Goal: Information Seeking & Learning: Learn about a topic

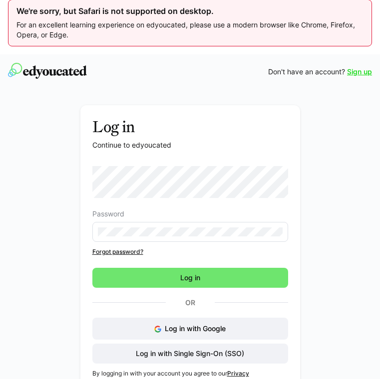
scroll to position [8, 0]
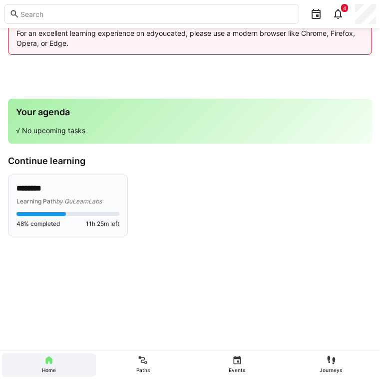
click at [83, 196] on div "Learning Path by QuLearnLabs" at bounding box center [67, 201] width 103 height 10
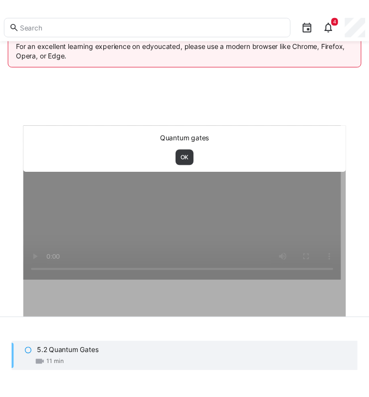
scroll to position [45, 0]
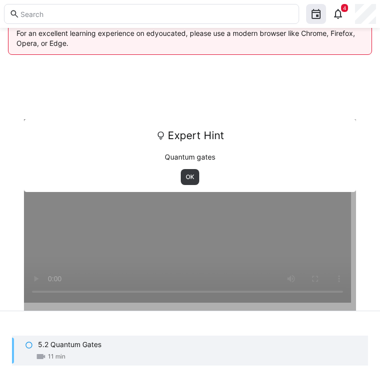
click at [324, 250] on div at bounding box center [190, 308] width 332 height 379
click at [191, 183] on span "OK" at bounding box center [190, 177] width 18 height 16
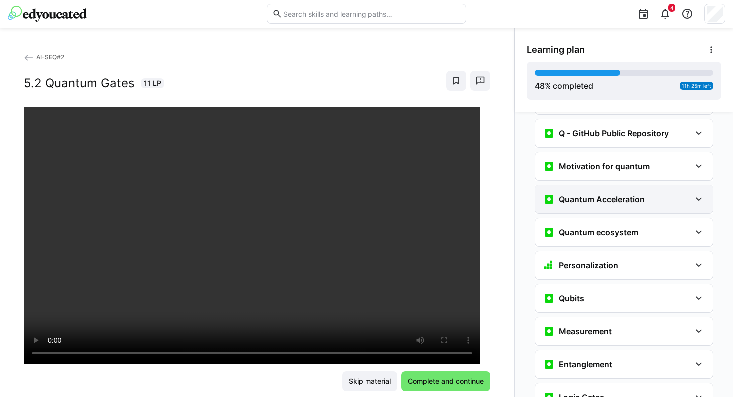
scroll to position [985, 0]
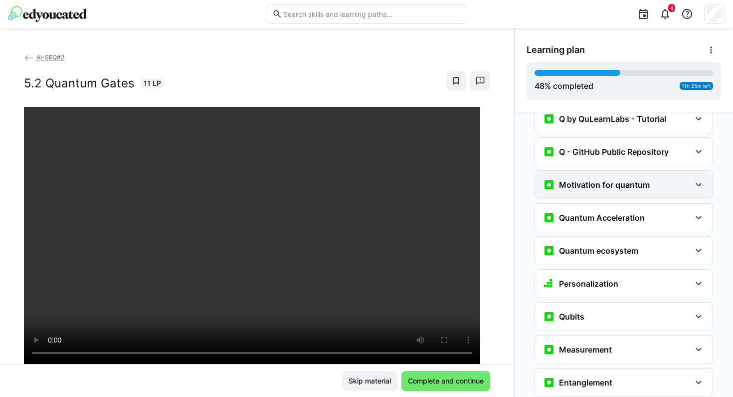
click at [379, 180] on h3 "Motivation for quantum" at bounding box center [604, 185] width 91 height 10
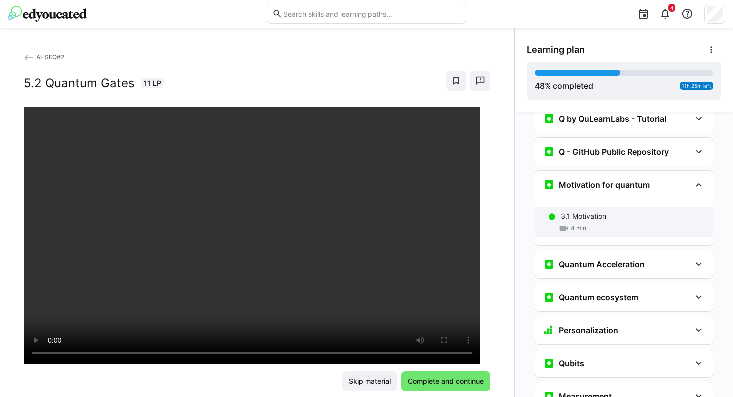
click at [379, 211] on p "3.1 Motivation" at bounding box center [583, 216] width 45 height 10
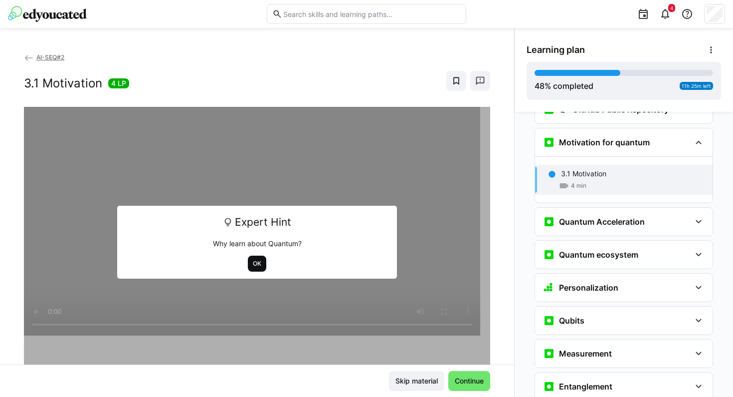
click at [255, 261] on span "OK" at bounding box center [257, 263] width 10 height 8
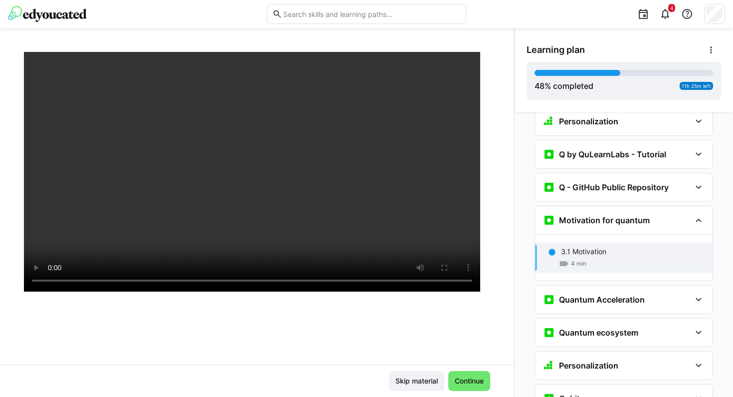
scroll to position [951, 0]
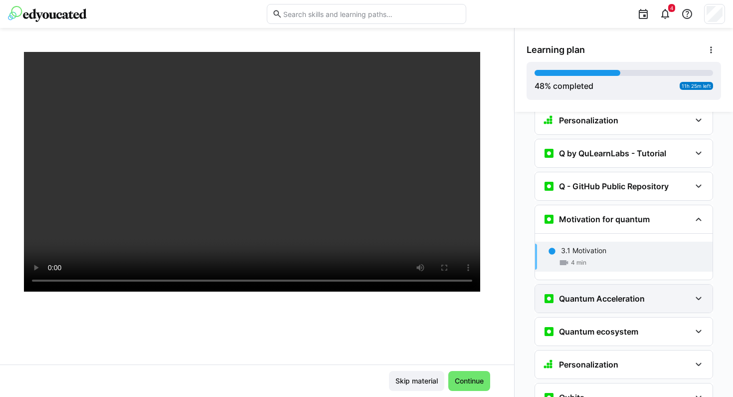
click at [379, 289] on div "Quantum Acceleration" at bounding box center [624, 298] width 178 height 28
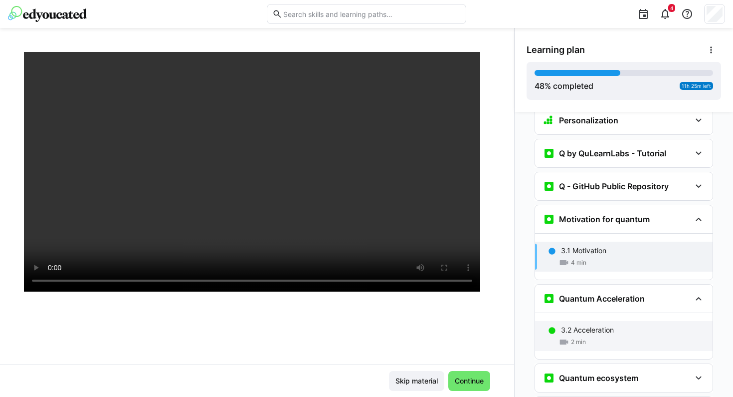
click at [379, 325] on p "3.2 Acceleration" at bounding box center [587, 330] width 53 height 10
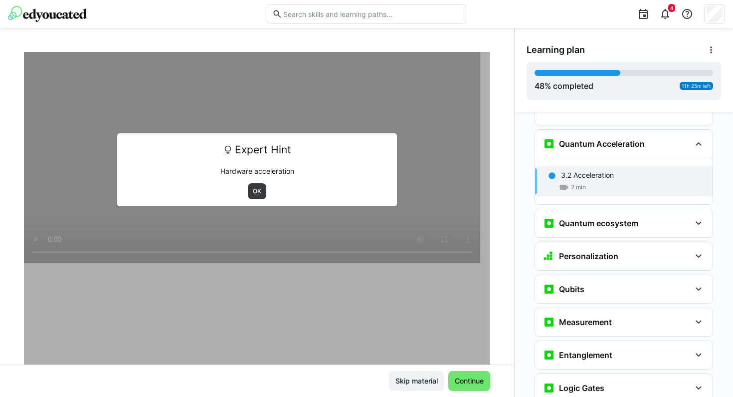
scroll to position [1107, 0]
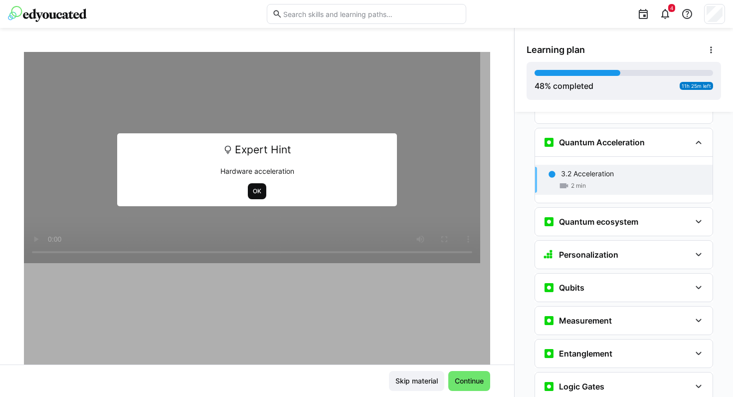
click at [253, 190] on span "OK" at bounding box center [257, 191] width 10 height 8
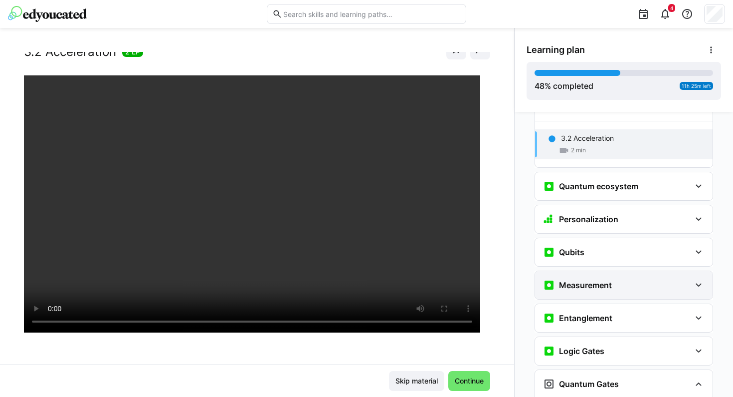
scroll to position [1143, 0]
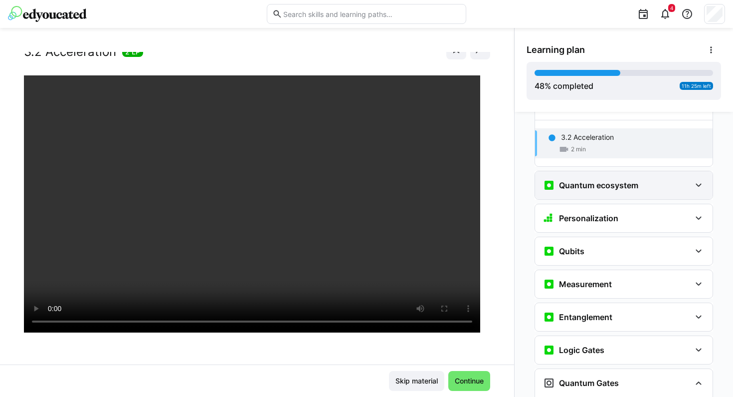
click at [379, 177] on div "Quantum ecosystem" at bounding box center [624, 185] width 178 height 28
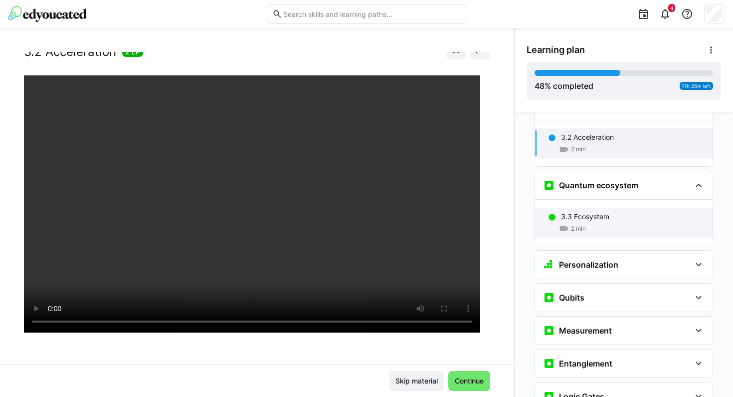
click at [379, 208] on div "3.3 Ecosystem 2 min" at bounding box center [624, 223] width 178 height 30
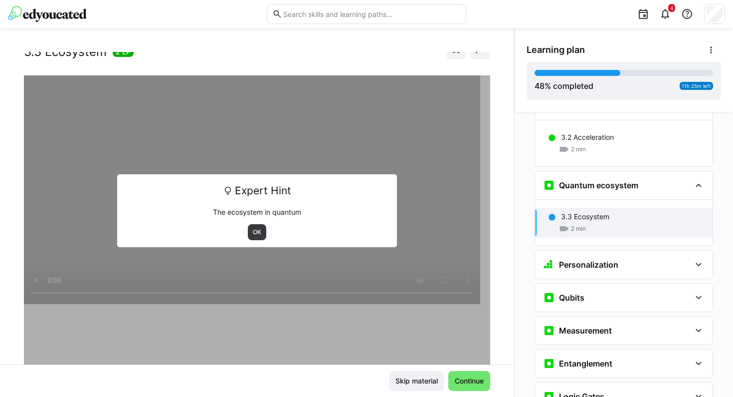
scroll to position [1186, 0]
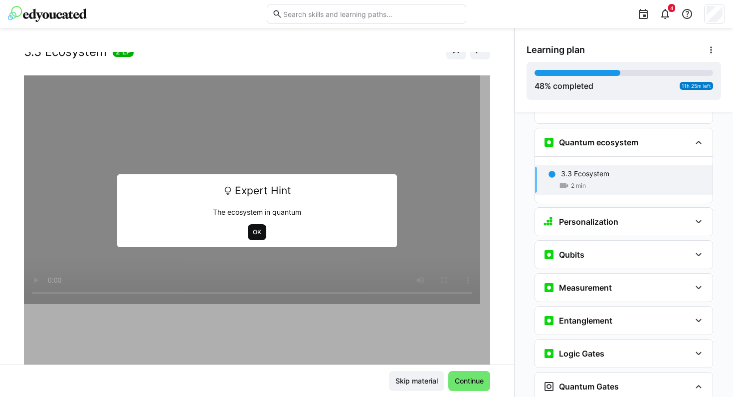
click at [258, 233] on span "OK" at bounding box center [257, 232] width 18 height 16
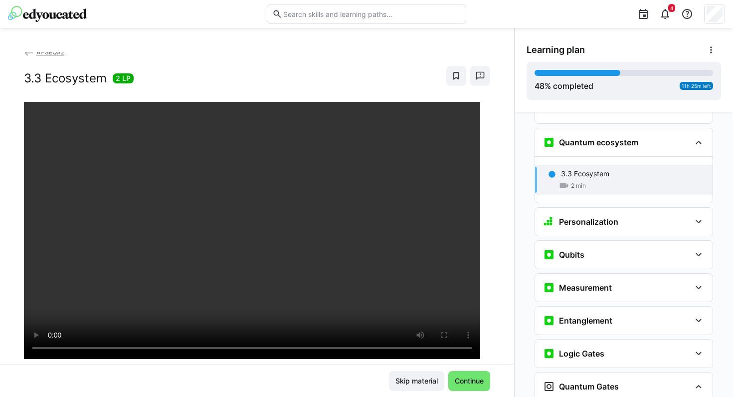
scroll to position [4, 0]
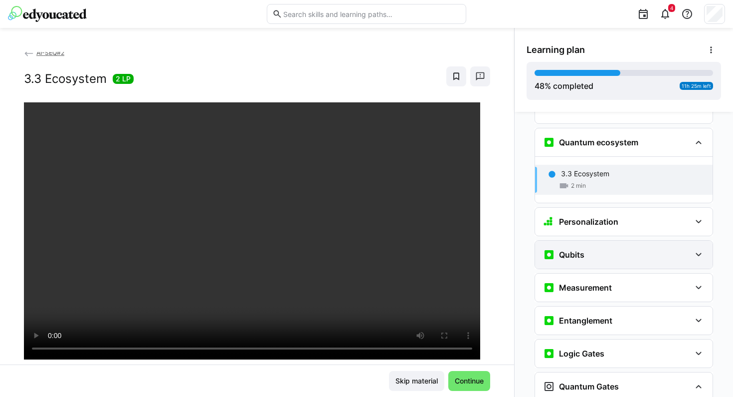
click at [379, 249] on h3 "Qubits" at bounding box center [571, 254] width 25 height 10
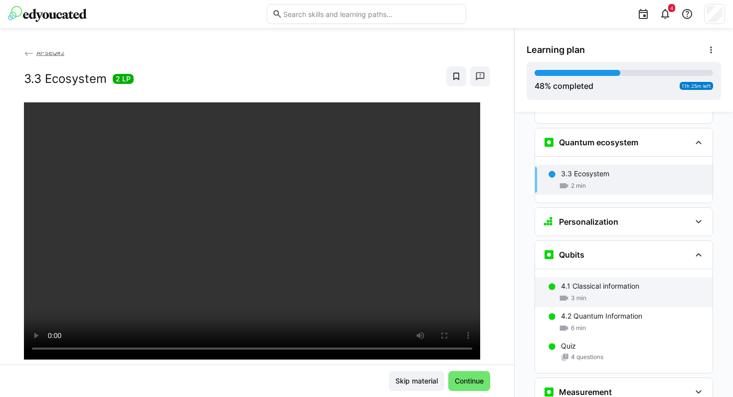
click at [379, 281] on p "4.1 Classical information" at bounding box center [600, 286] width 78 height 10
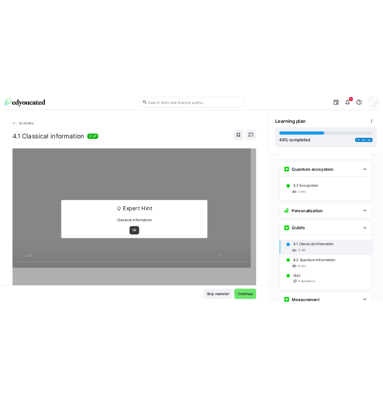
scroll to position [1298, 0]
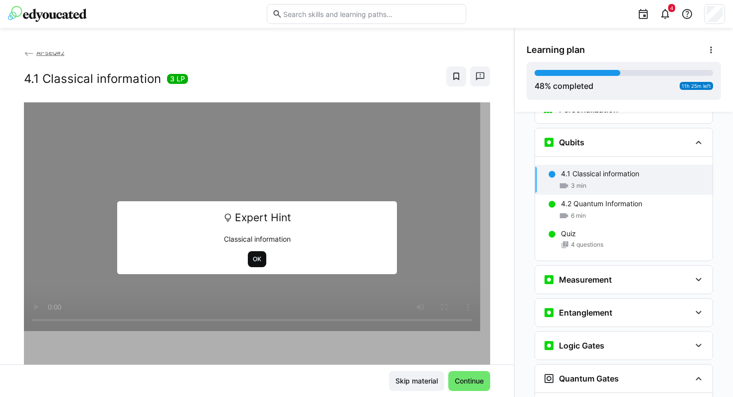
click at [257, 255] on span "OK" at bounding box center [257, 259] width 10 height 8
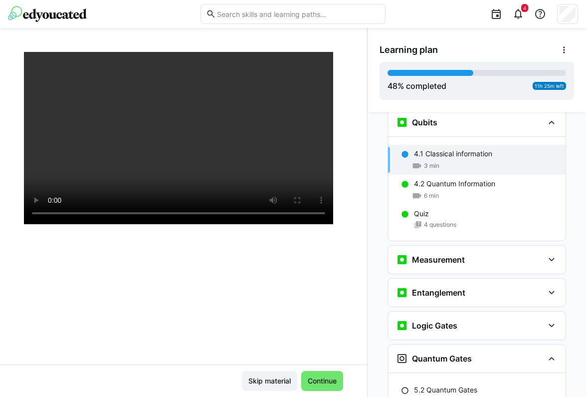
scroll to position [1282, 0]
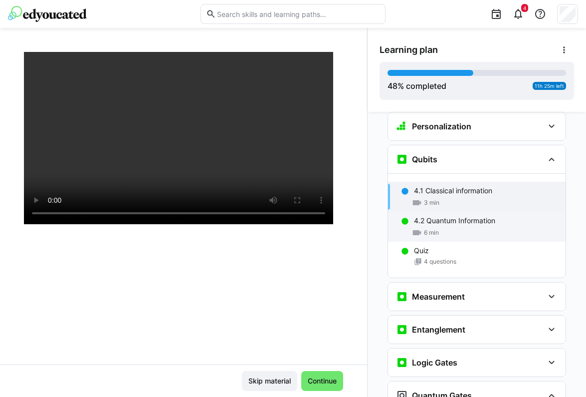
click at [379, 215] on p "4.2 Quantum Information" at bounding box center [454, 220] width 81 height 10
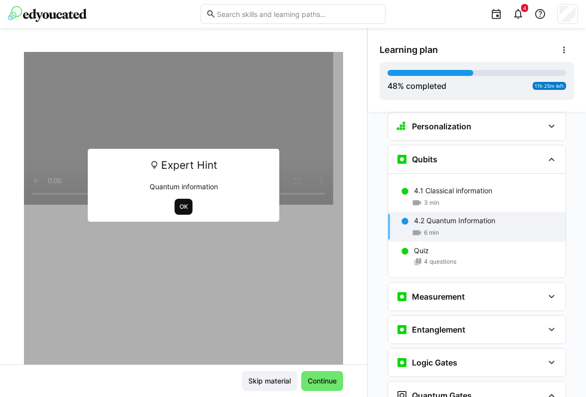
click at [175, 204] on span "OK" at bounding box center [184, 207] width 18 height 16
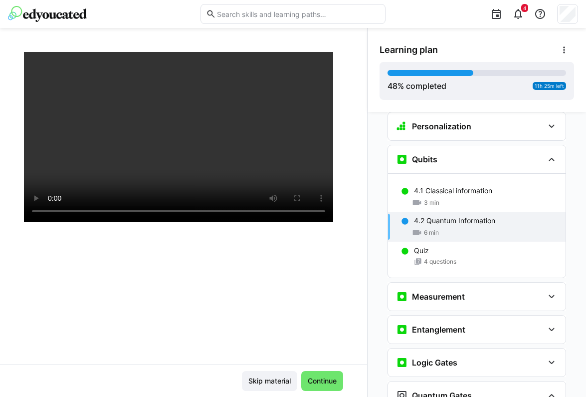
scroll to position [37, 0]
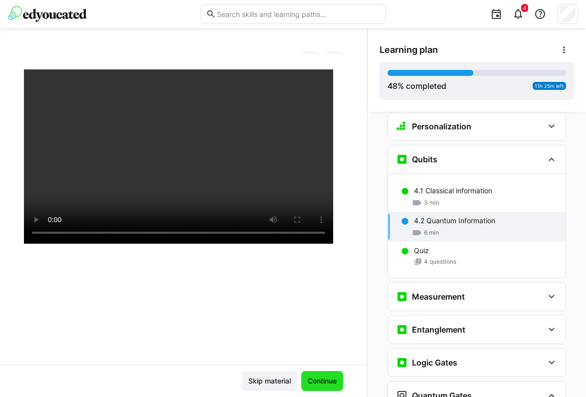
click at [323, 378] on span "Continue" at bounding box center [322, 381] width 32 height 10
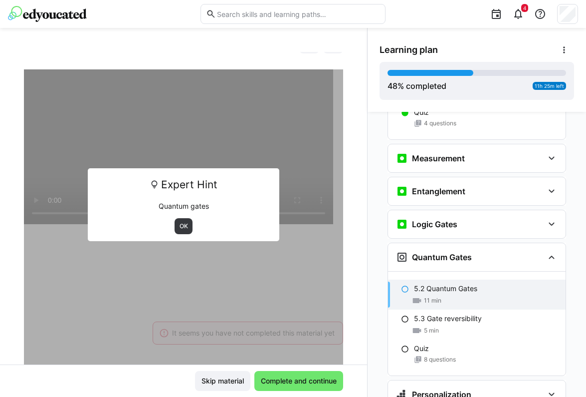
scroll to position [1447, 0]
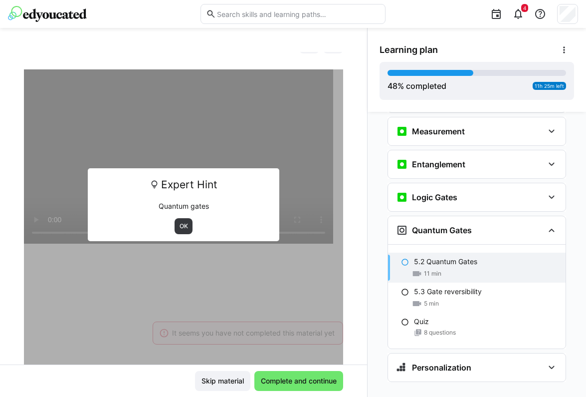
click at [294, 213] on div "Expert Hint Quantum gates OK" at bounding box center [183, 204] width 319 height 73
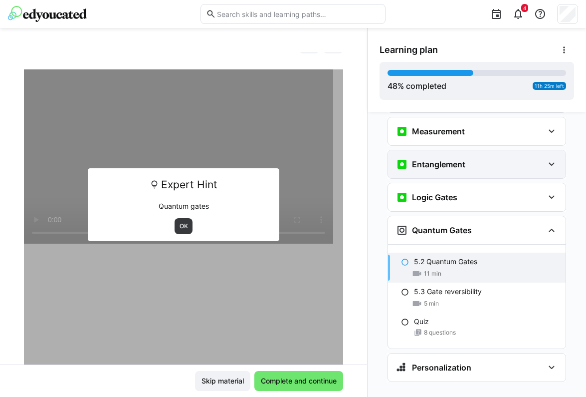
click at [379, 159] on h3 "Entanglement" at bounding box center [438, 164] width 53 height 10
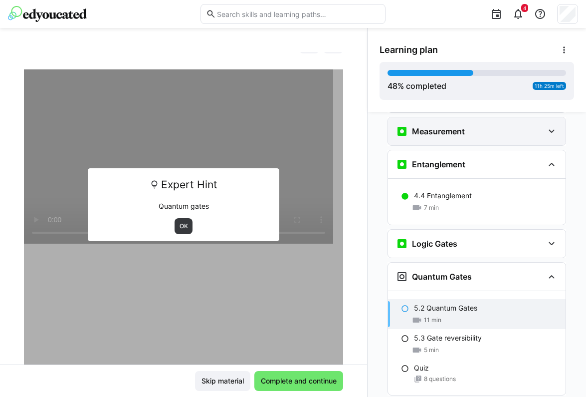
click at [379, 126] on h3 "Measurement" at bounding box center [438, 131] width 53 height 10
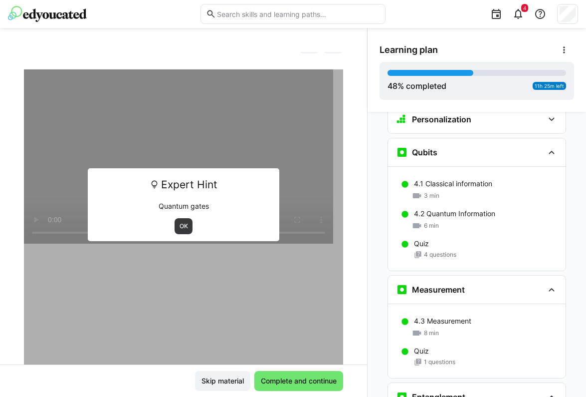
scroll to position [1283, 0]
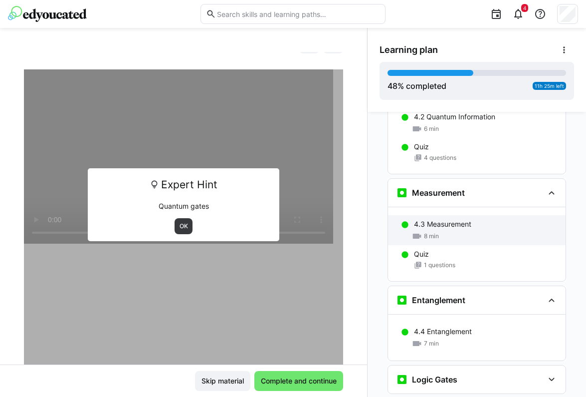
click at [379, 219] on div "4.3 Measurement" at bounding box center [486, 224] width 144 height 10
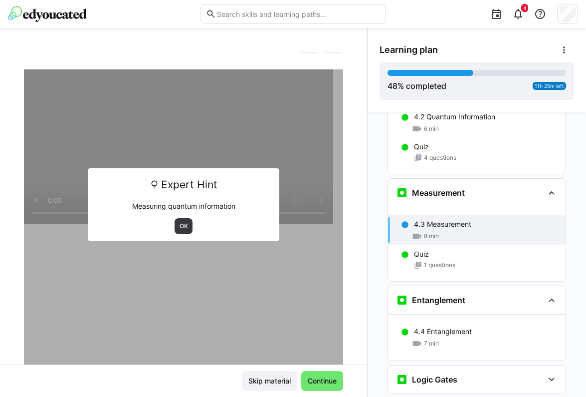
scroll to position [1436, 0]
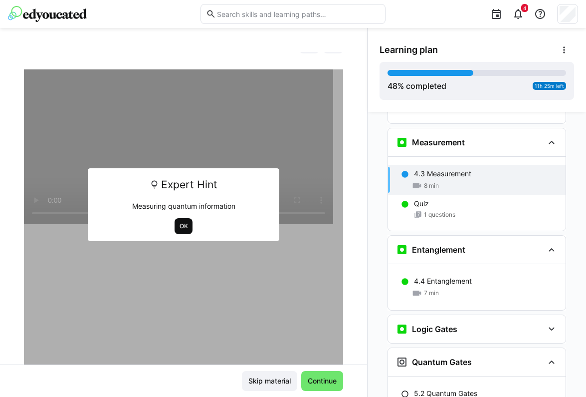
click at [181, 232] on span "OK" at bounding box center [184, 226] width 18 height 16
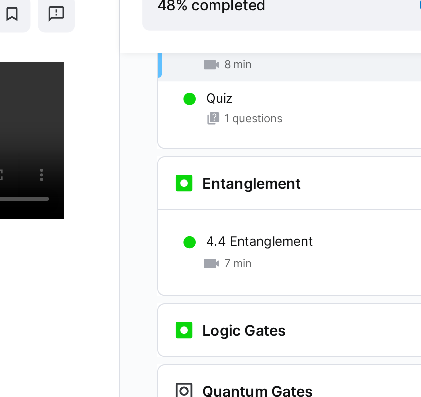
scroll to position [1523, 0]
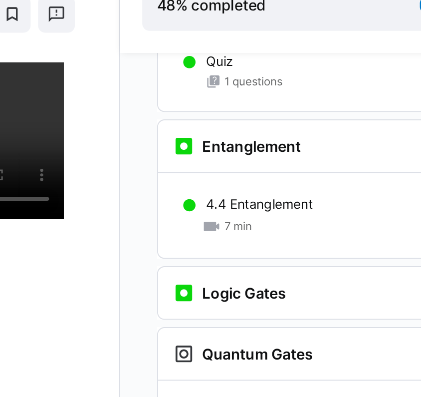
click at [252, 211] on div "7 min" at bounding box center [324, 216] width 144 height 10
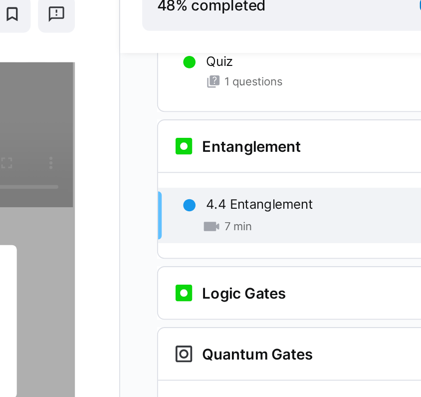
scroll to position [1543, 0]
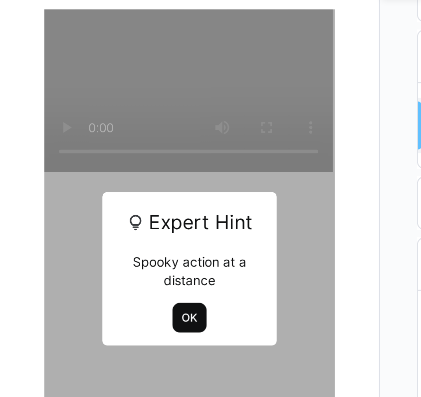
click at [106, 289] on span "OK" at bounding box center [102, 293] width 10 height 8
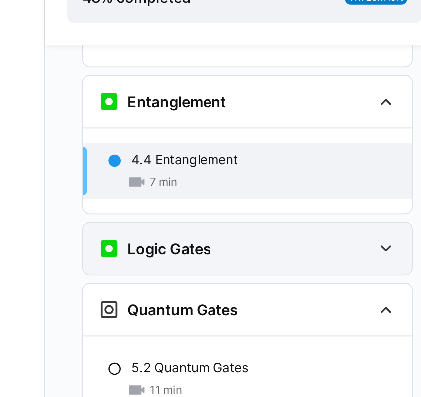
click at [234, 225] on div "Logic Gates" at bounding box center [308, 231] width 148 height 12
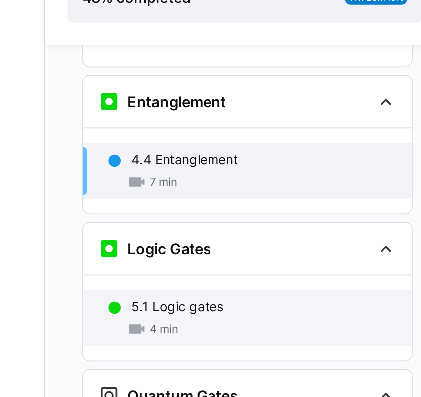
click at [252, 258] on p "5.1 Logic gates" at bounding box center [277, 263] width 50 height 10
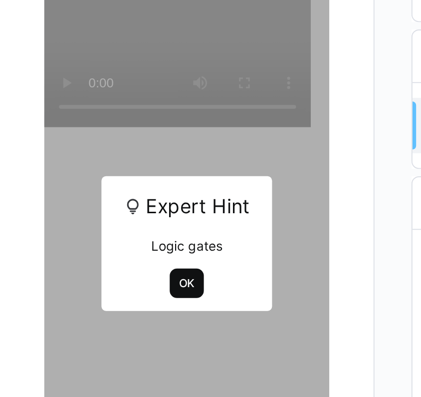
click at [96, 279] on span "OK" at bounding box center [101, 283] width 10 height 8
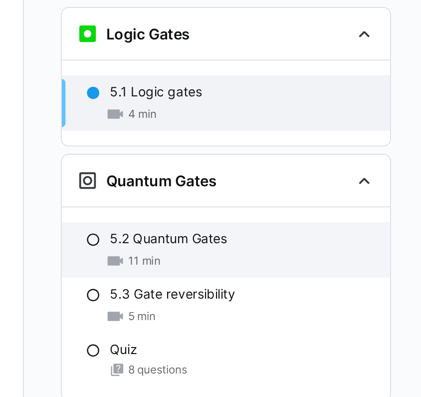
click at [223, 262] on div "5.2 Quantum Gates 11 min" at bounding box center [312, 277] width 178 height 30
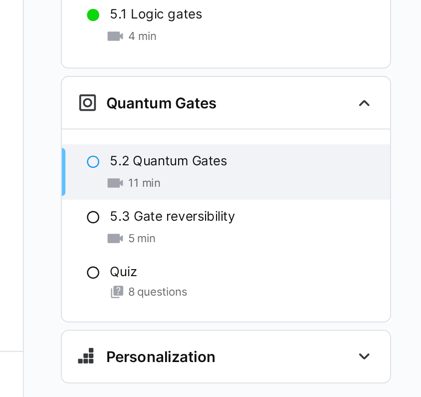
scroll to position [62, 0]
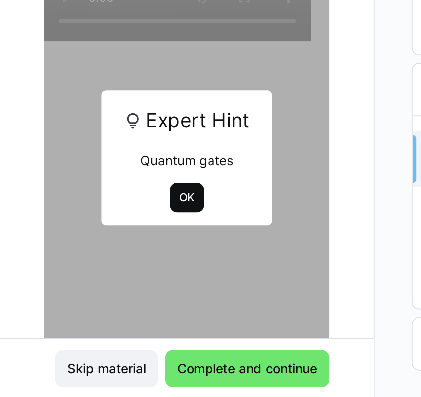
click at [96, 285] on span "OK" at bounding box center [101, 289] width 10 height 8
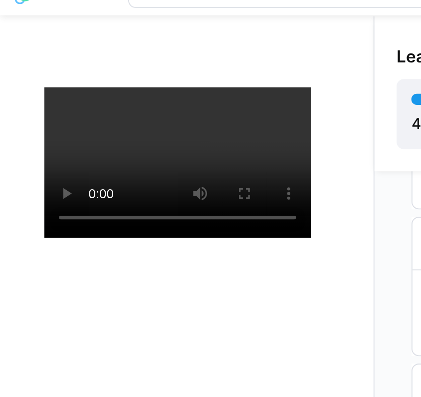
scroll to position [43, 0]
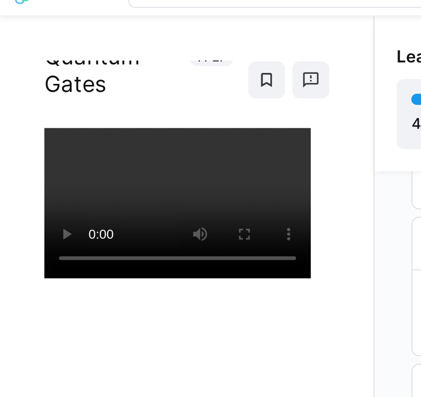
click at [186, 107] on div "AI-SEQ#2 5.2 Quantum Gates 11 LP" at bounding box center [101, 208] width 202 height 312
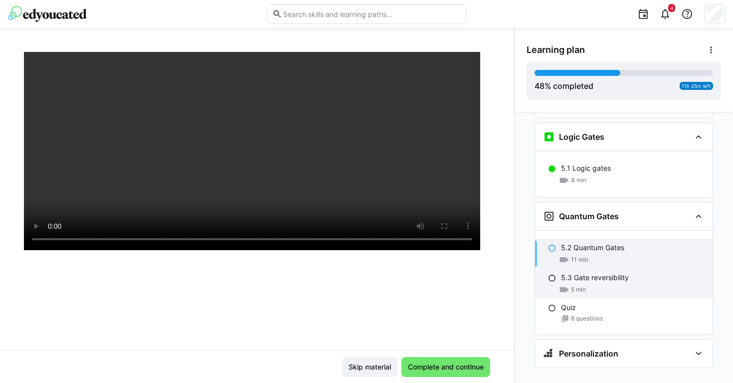
scroll to position [53, 0]
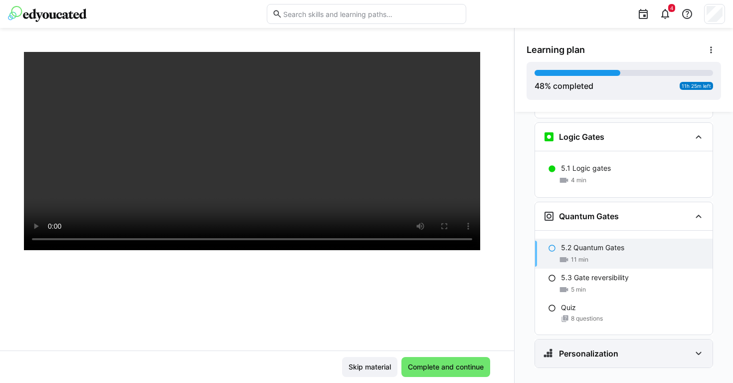
click at [379, 347] on div "Personalization" at bounding box center [617, 353] width 148 height 12
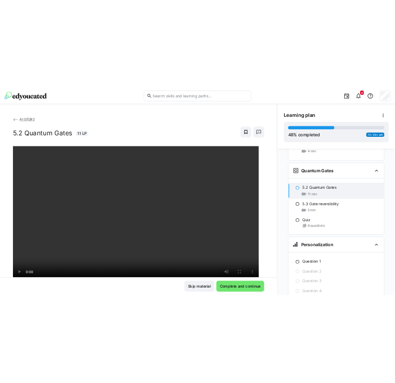
scroll to position [0, 0]
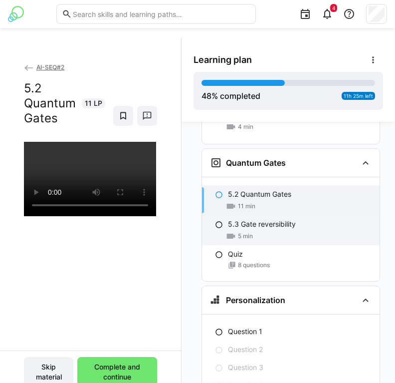
click at [279, 231] on div "5 min" at bounding box center [300, 236] width 144 height 10
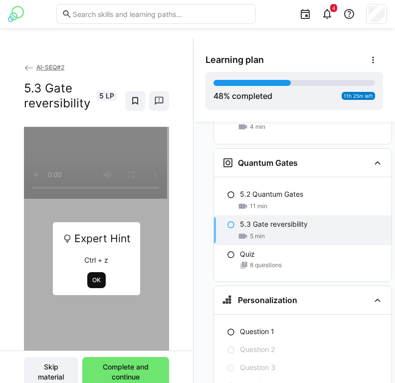
click at [91, 278] on span "OK" at bounding box center [96, 280] width 10 height 8
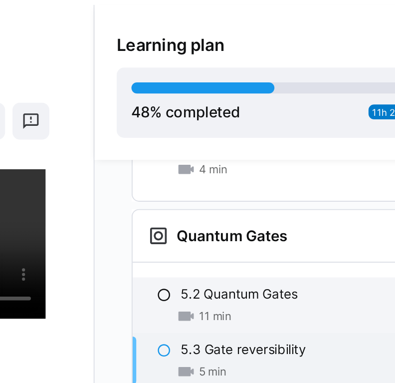
click at [240, 189] on p "5.2 Quantum Gates" at bounding box center [271, 194] width 63 height 10
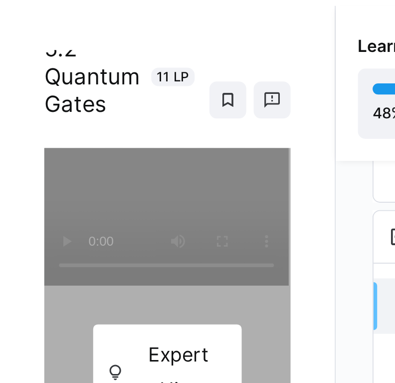
scroll to position [28, 0]
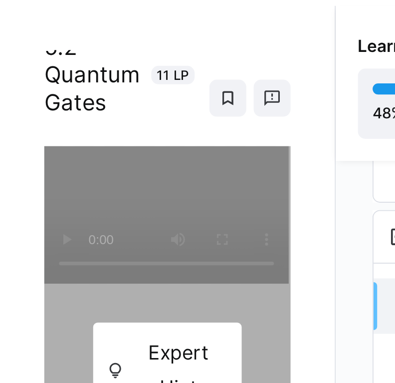
click at [100, 119] on div at bounding box center [90, 305] width 133 height 383
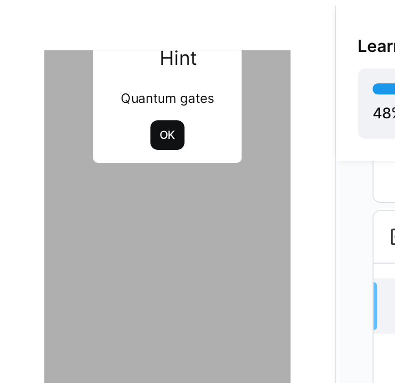
scroll to position [206, 0]
click at [92, 104] on span "OK" at bounding box center [90, 108] width 10 height 8
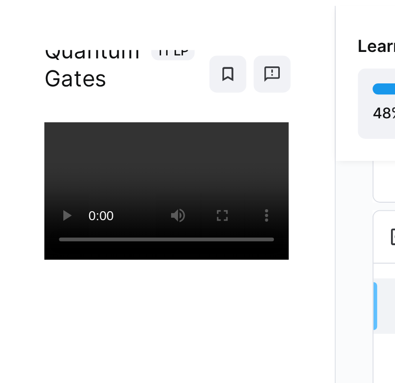
scroll to position [9, 0]
